Goal: Find specific page/section: Find specific page/section

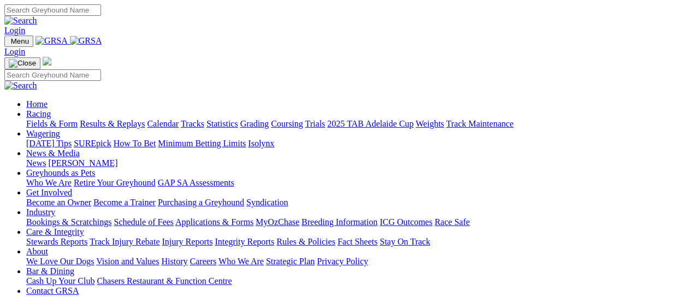
click at [33, 119] on link "Fields & Form" at bounding box center [51, 123] width 51 height 9
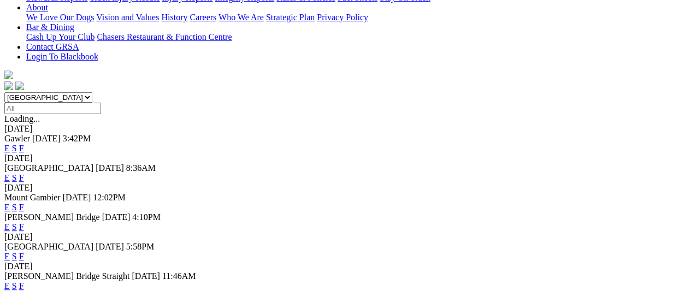
scroll to position [291, 0]
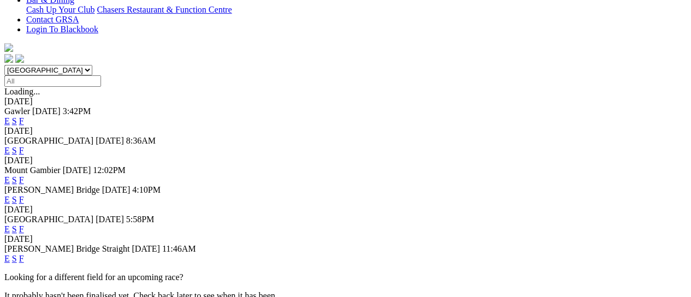
click at [24, 254] on link "F" at bounding box center [21, 258] width 5 height 9
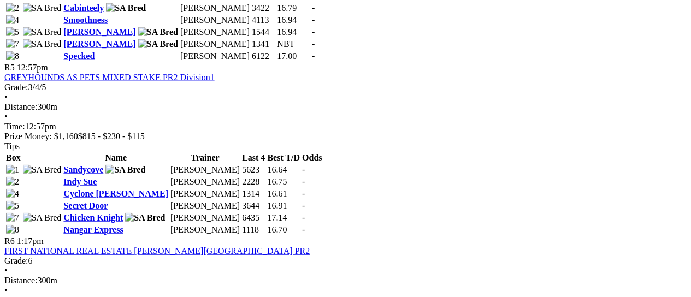
scroll to position [1093, 0]
